Goal: Information Seeking & Learning: Learn about a topic

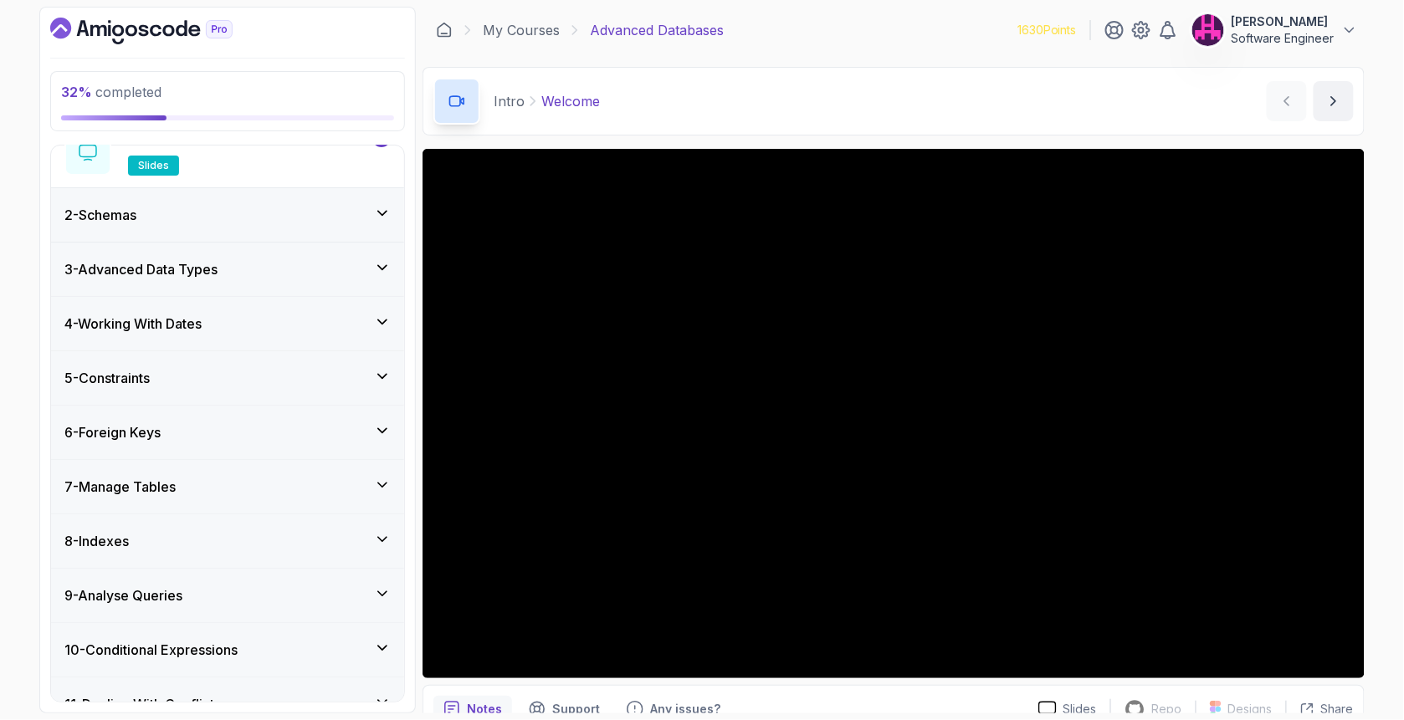
click at [172, 543] on div "8 - Indexes" at bounding box center [227, 541] width 326 height 20
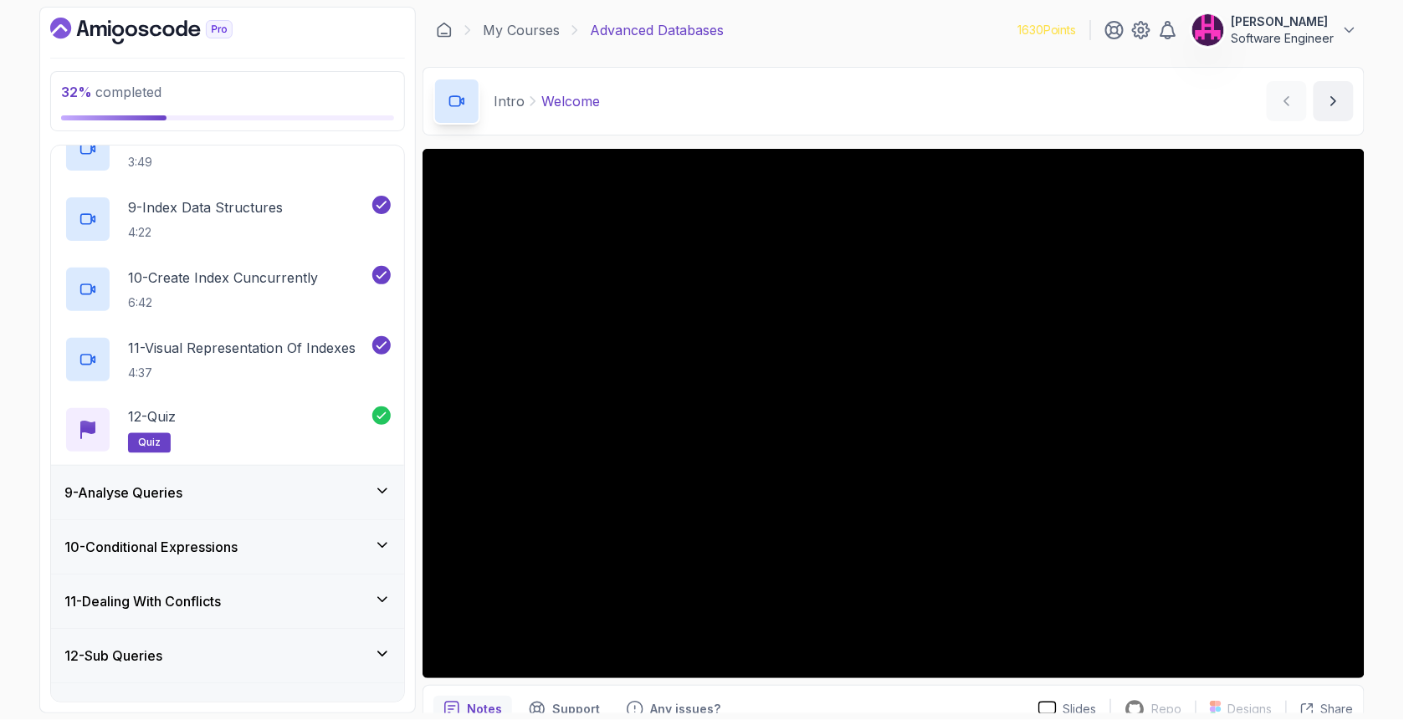
click at [174, 493] on h3 "9 - Analyse Queries" at bounding box center [123, 493] width 118 height 20
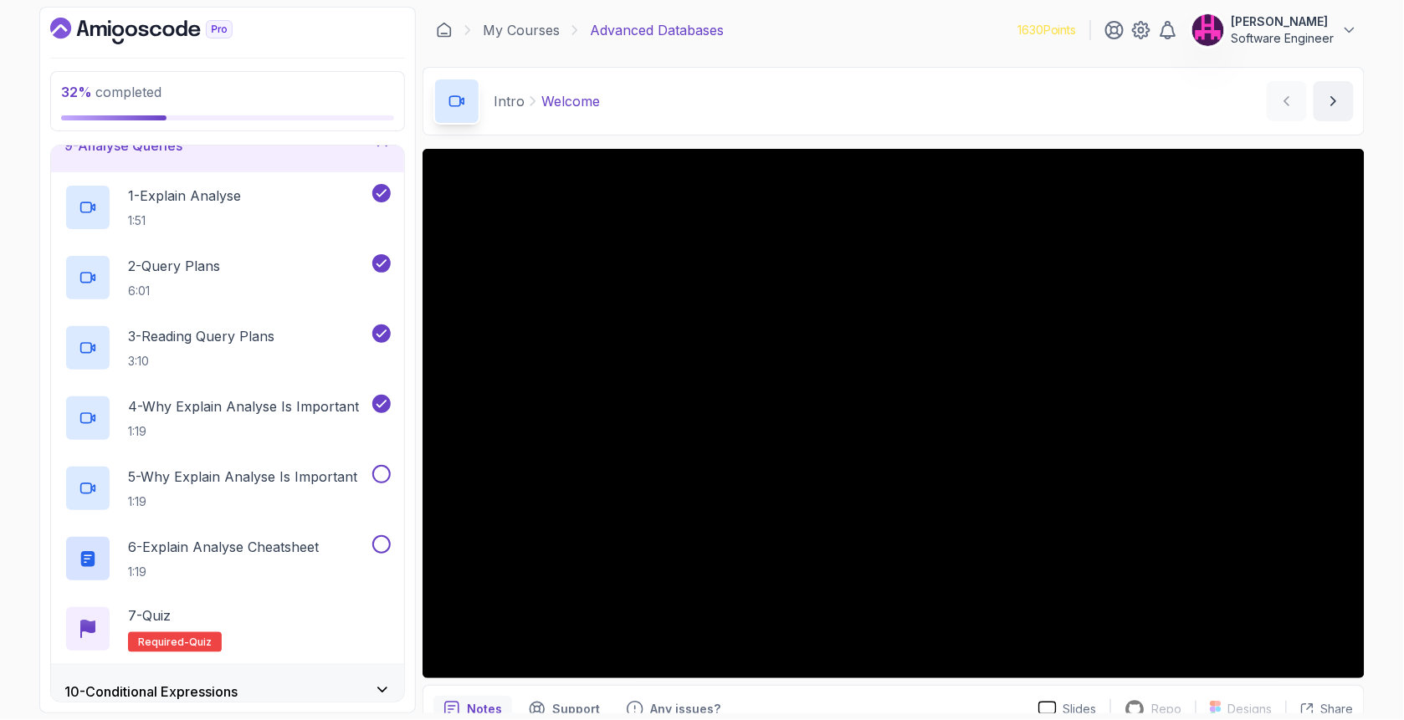
scroll to position [459, 0]
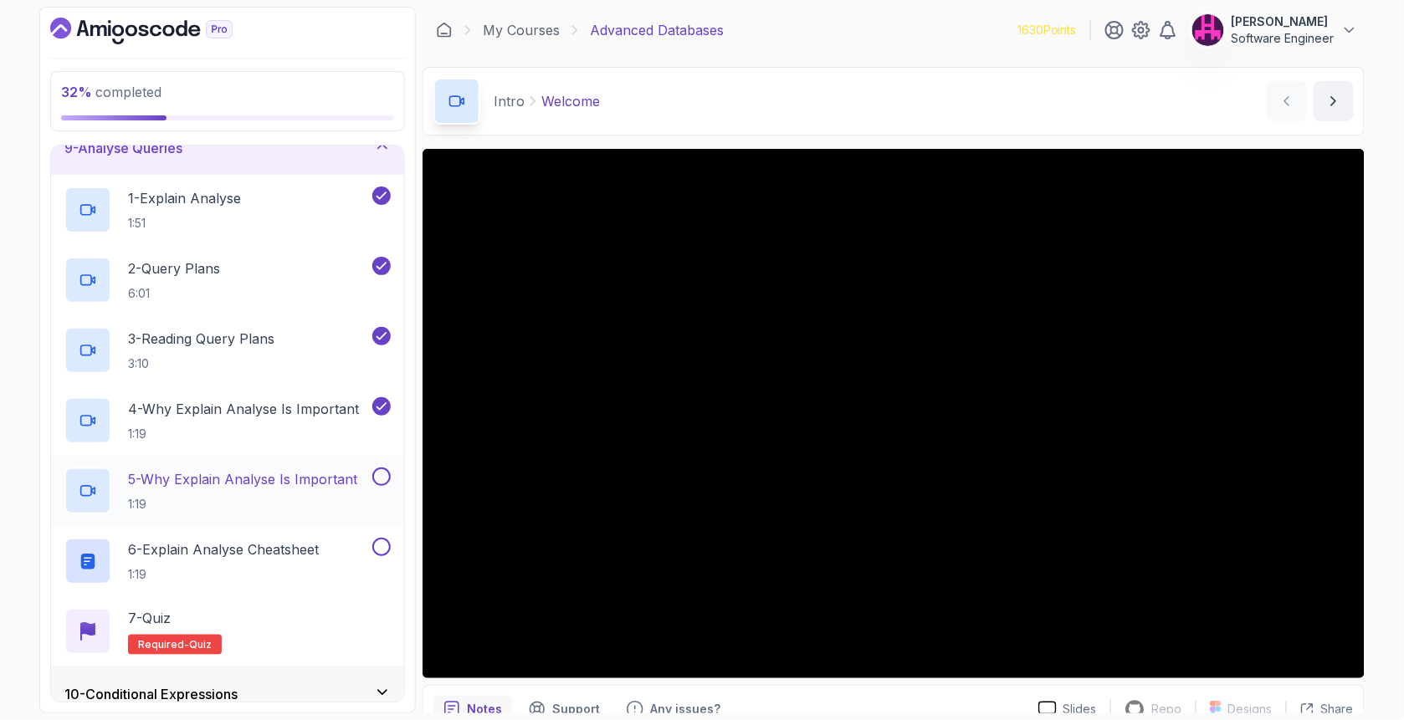
click at [211, 490] on h2 "5 - Why Explain Analyse Is Important 1:19" at bounding box center [242, 491] width 229 height 44
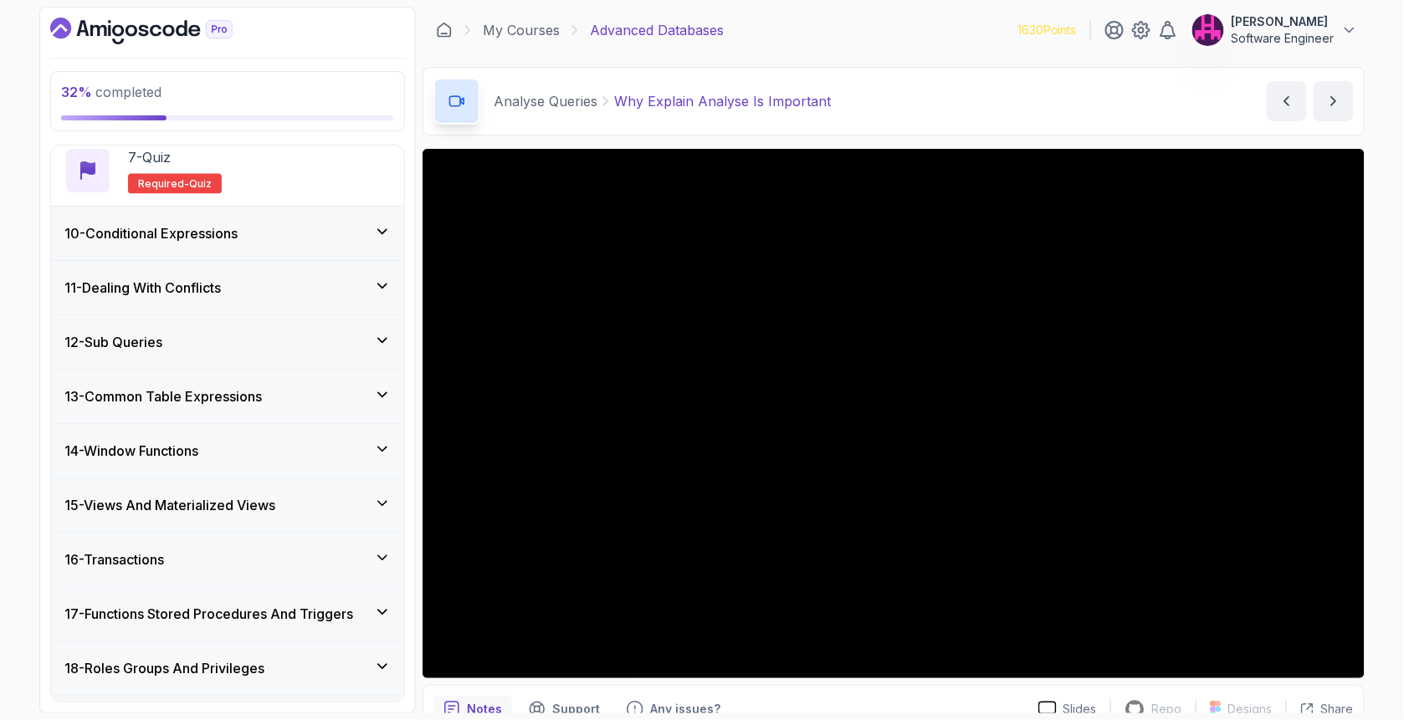
scroll to position [1129, 0]
